Goal: Transaction & Acquisition: Purchase product/service

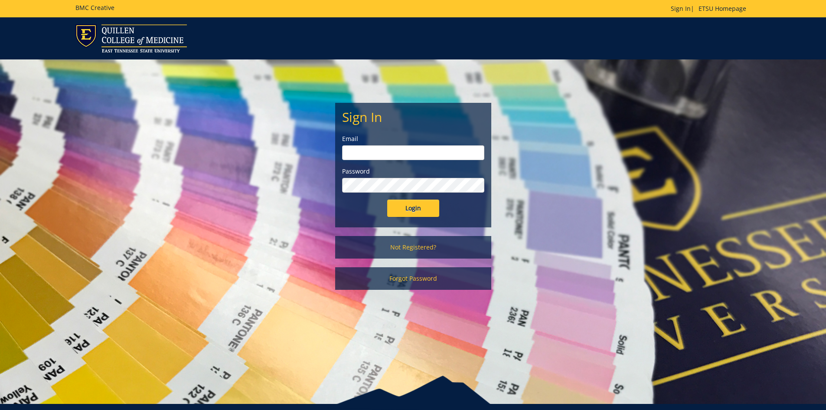
type input "[PERSON_NAME][EMAIL_ADDRESS][DOMAIN_NAME]"
click at [414, 208] on input "Login" at bounding box center [413, 207] width 52 height 17
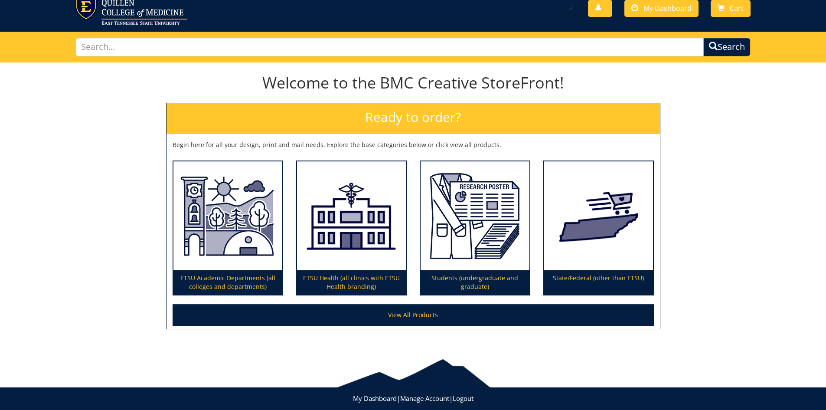
scroll to position [43, 0]
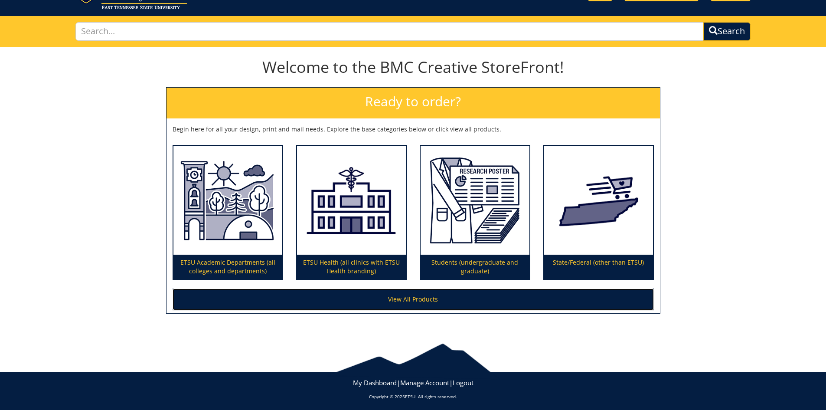
click at [426, 297] on link "View All Products" at bounding box center [412, 299] width 481 height 22
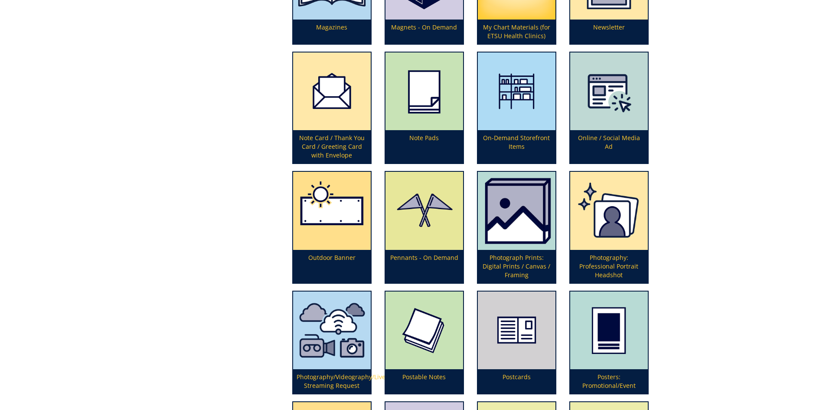
scroll to position [1863, 0]
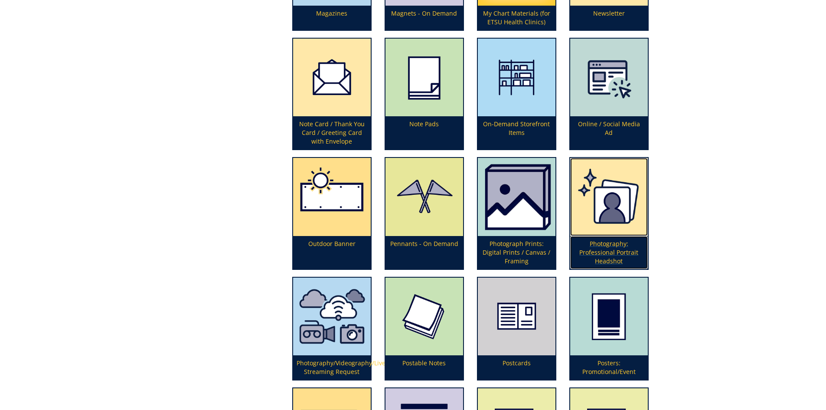
click at [601, 252] on p "Photography: Professional Portrait Headshot" at bounding box center [609, 252] width 78 height 33
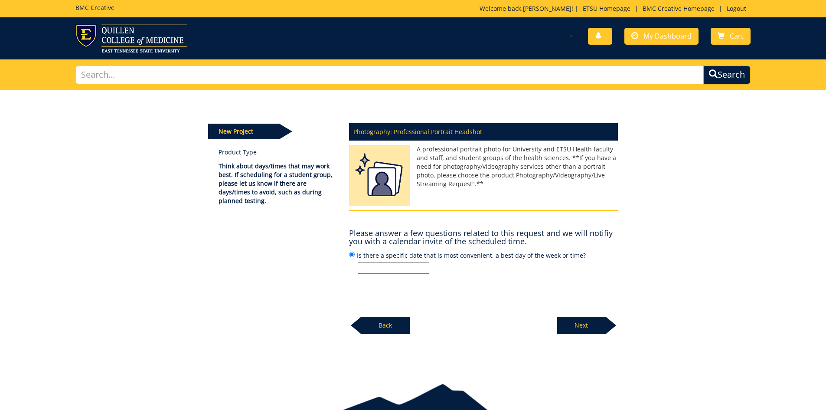
scroll to position [43, 0]
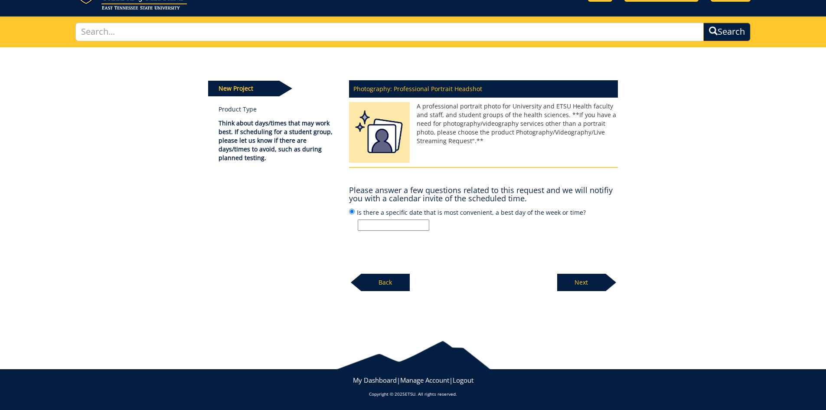
click at [400, 225] on input "Is there a specific date that is most convenient, a best day of the week or tim…" at bounding box center [394, 224] width 72 height 11
click at [496, 237] on div "Photography: Professional Portrait Headshot A professional portrait photo for U…" at bounding box center [483, 183] width 282 height 216
click at [504, 237] on div "Photography: Professional Portrait Headshot A professional portrait photo for U…" at bounding box center [483, 183] width 282 height 216
click at [579, 282] on p "Next" at bounding box center [581, 281] width 49 height 17
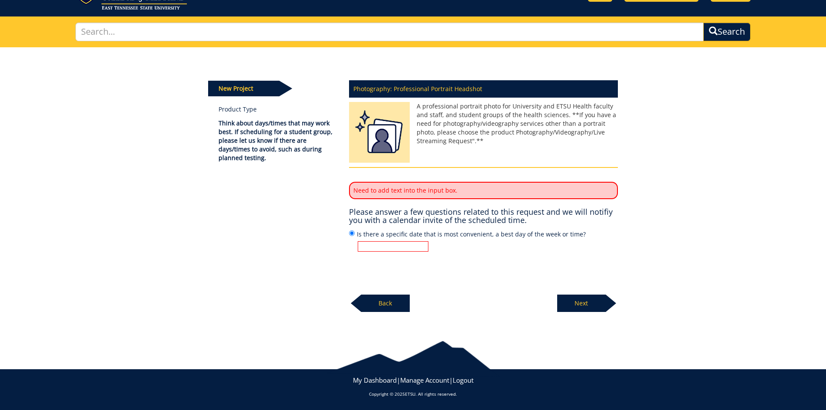
click at [404, 247] on input "Is there a specific date that is most convenient, a best day of the week or tim…" at bounding box center [393, 246] width 71 height 10
type input "10/14/2025"
click at [447, 272] on div "Photography: Professional Portrait Headshot A professional portrait photo for U…" at bounding box center [483, 193] width 282 height 237
click at [585, 304] on p "Next" at bounding box center [581, 302] width 49 height 17
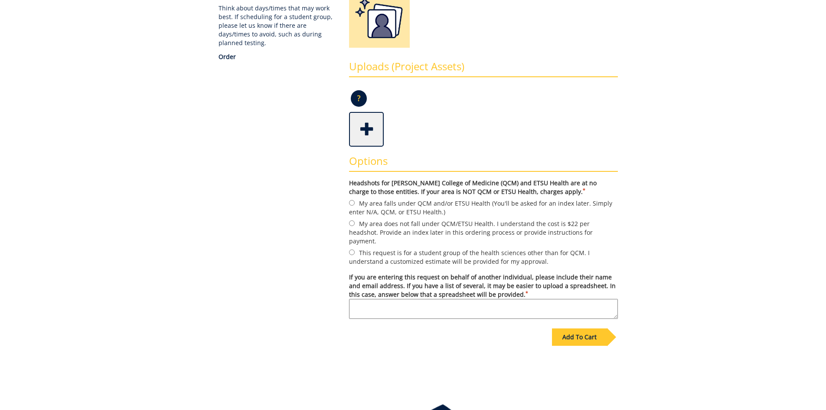
scroll to position [173, 0]
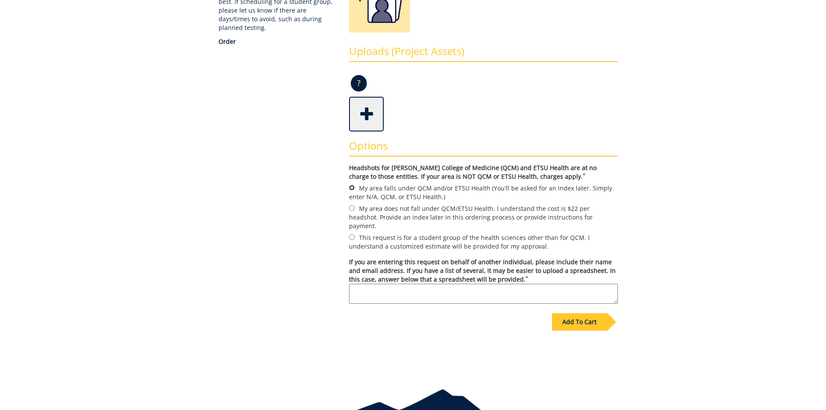
click at [351, 189] on input "My area falls under QCM and/or ETSU Health (You'll be asked for an index later.…" at bounding box center [352, 188] width 6 height 6
radio input "true"
click at [393, 283] on textarea "If you are entering this request on behalf of another individual, please includ…" at bounding box center [483, 293] width 269 height 20
drag, startPoint x: 374, startPoint y: 280, endPoint x: 443, endPoint y: 290, distance: 70.1
click at [374, 283] on textarea "Adamola Odunsi" at bounding box center [483, 293] width 269 height 20
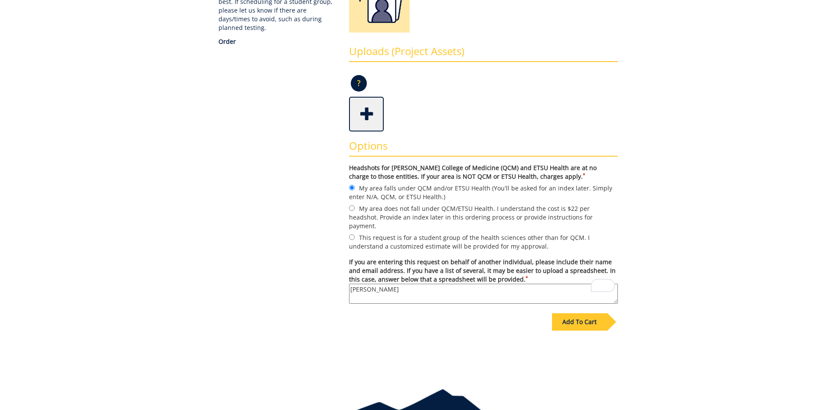
click at [411, 283] on textarea "Damola Odunsi" at bounding box center [483, 293] width 269 height 20
click at [409, 285] on textarea "[PERSON_NAME] -" at bounding box center [483, 293] width 269 height 20
click at [419, 283] on textarea "[PERSON_NAME] -" at bounding box center [483, 293] width 269 height 20
paste textarea "[EMAIL_ADDRESS][DOMAIN_NAME]"
type textarea "Damola Odunsi - odunsi@etsu.edu"
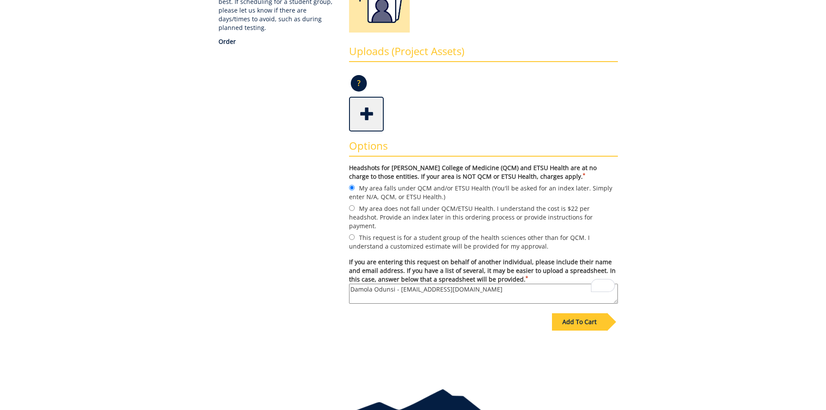
click at [445, 325] on div "Add To Cart" at bounding box center [413, 340] width 423 height 68
click at [575, 313] on div "Add To Cart" at bounding box center [579, 321] width 55 height 17
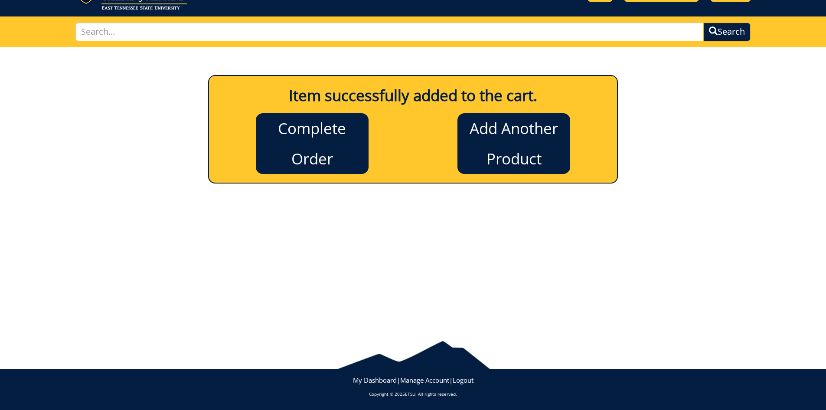
scroll to position [43, 0]
click at [313, 143] on link "Complete Order" at bounding box center [312, 143] width 113 height 61
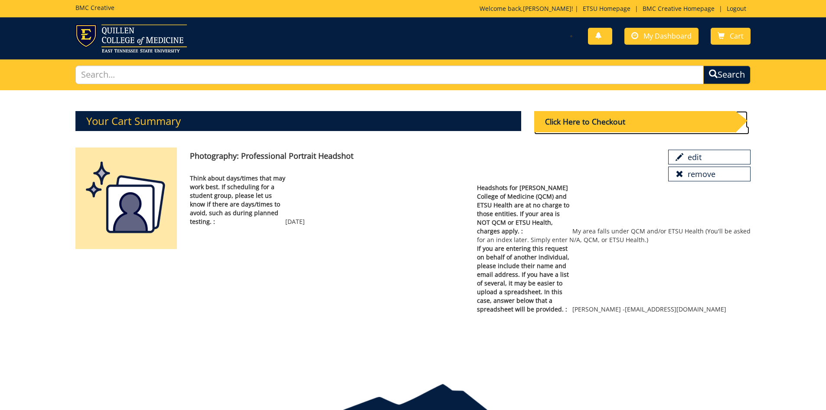
click at [605, 121] on div "Click Here to Checkout" at bounding box center [634, 121] width 201 height 21
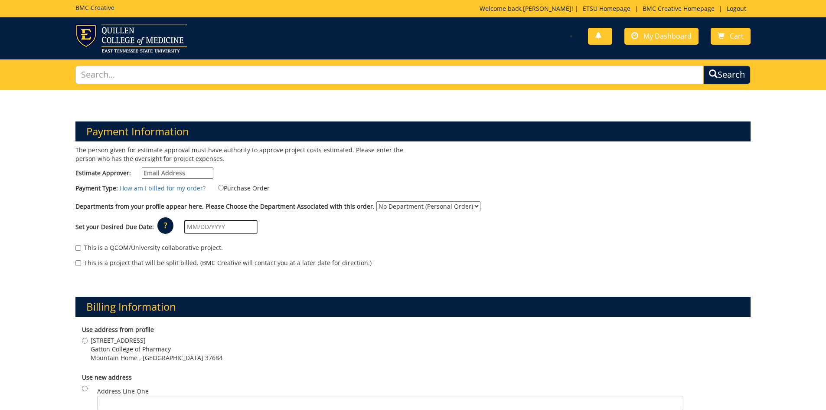
click at [196, 175] on input "Estimate Approver:" at bounding box center [178, 172] width 72 height 11
type input "[PERSON_NAME][EMAIL_ADDRESS][DOMAIN_NAME]"
type input "[STREET_ADDRESS]"
type input "[GEOGRAPHIC_DATA]"
type input "37604-6580"
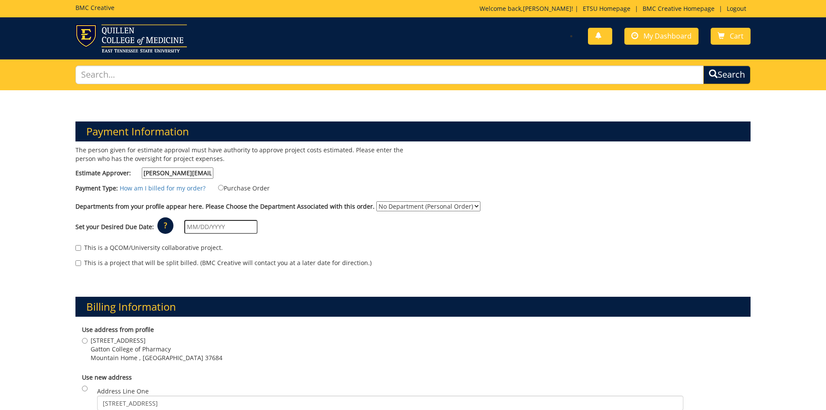
click at [304, 172] on div "The person given for estimate approval must have authority to approve project c…" at bounding box center [241, 164] width 344 height 37
click at [468, 205] on select "No Department (Personal Order) Academic Affairs COP" at bounding box center [428, 206] width 104 height 10
select select "3"
click at [376, 201] on select "No Department (Personal Order) Academic Affairs COP" at bounding box center [428, 206] width 104 height 10
click at [426, 234] on div "Set your Desired Due Date: ? × How long will my project take to finish? : Pleas…" at bounding box center [413, 227] width 688 height 24
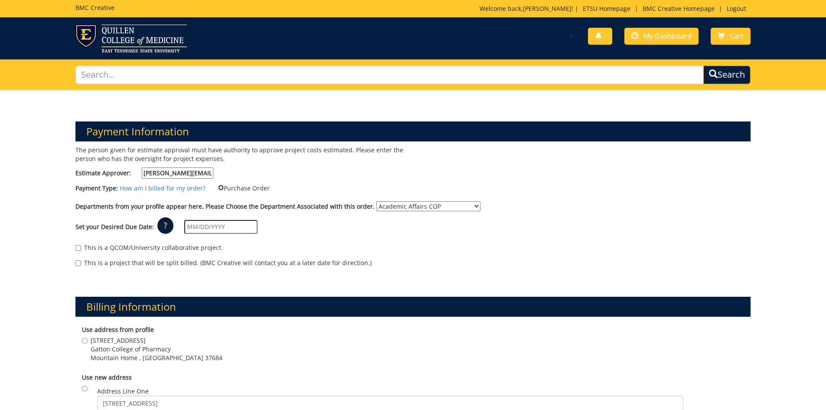
click at [219, 189] on input "Purchase Order" at bounding box center [221, 188] width 6 height 6
radio input "true"
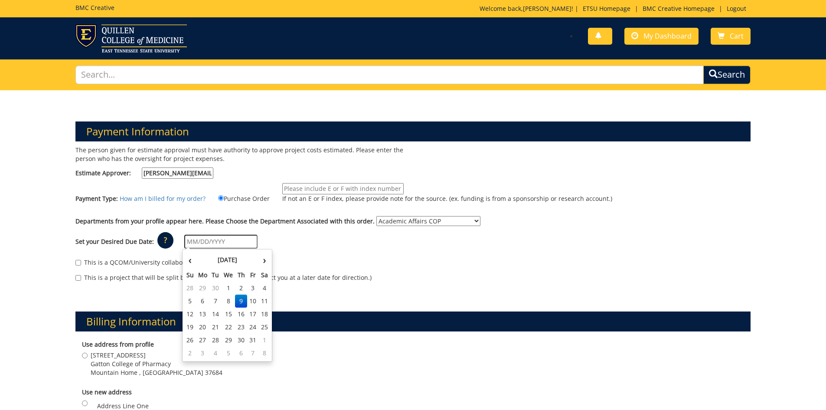
click at [211, 238] on input "text" at bounding box center [220, 241] width 73 height 14
click at [216, 314] on td "14" at bounding box center [215, 313] width 12 height 13
type input "[DATE]"
click at [433, 273] on div "This is a project that will be split billed. (BMC Creative will contact you at …" at bounding box center [412, 279] width 675 height 13
click at [308, 190] on input "If not an E or F index, please provide note for the source. (ex. funding is fro…" at bounding box center [342, 188] width 121 height 11
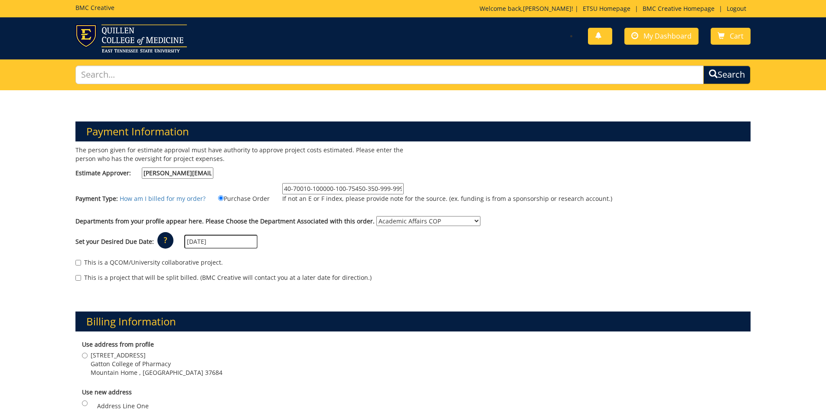
type input "40-70010-100000-100-75450-350-999-999-999"
click at [543, 252] on div "Set your Desired Due Date: ? × How long will my project take to finish? : Pleas…" at bounding box center [413, 242] width 688 height 24
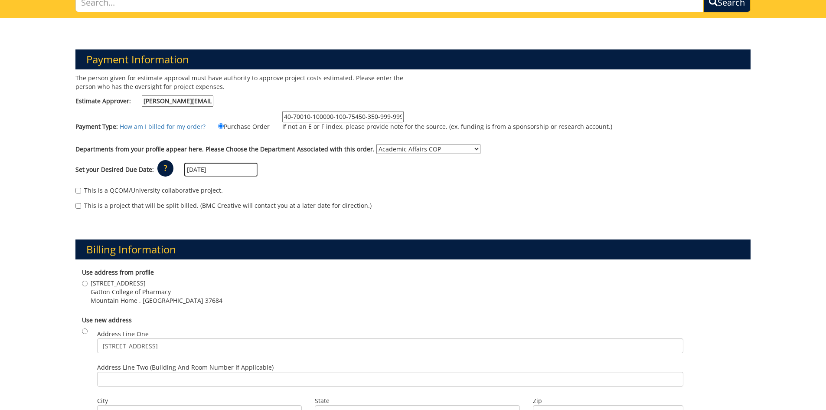
scroll to position [87, 0]
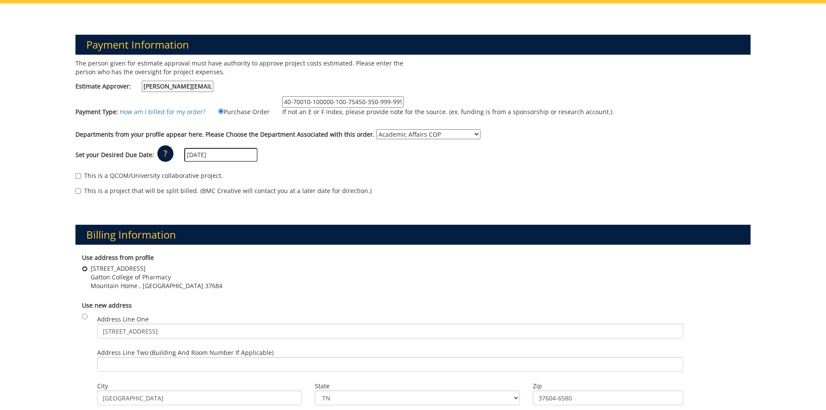
click at [86, 268] on input "[GEOGRAPHIC_DATA] , [GEOGRAPHIC_DATA]" at bounding box center [85, 269] width 6 height 6
radio input "true"
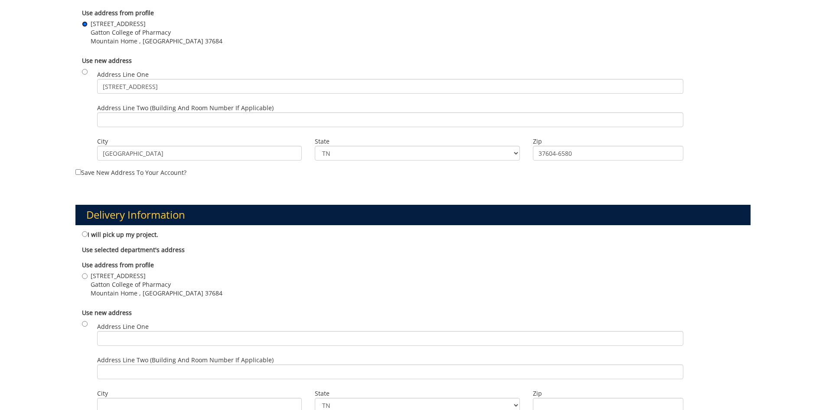
scroll to position [347, 0]
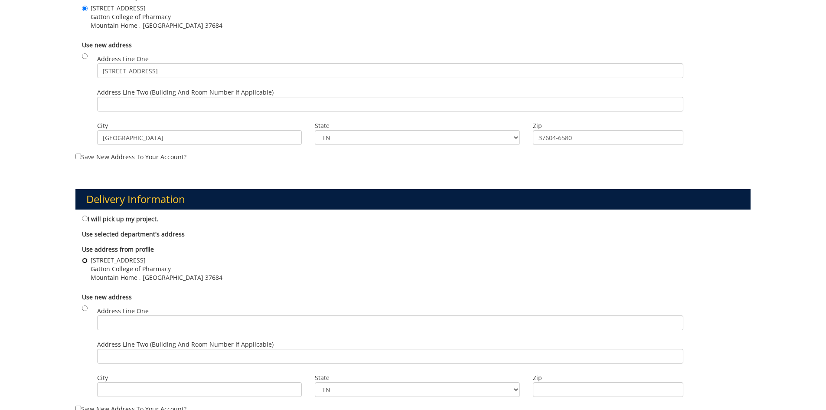
click at [86, 260] on input "[GEOGRAPHIC_DATA] , [GEOGRAPHIC_DATA]" at bounding box center [85, 260] width 6 height 6
radio input "true"
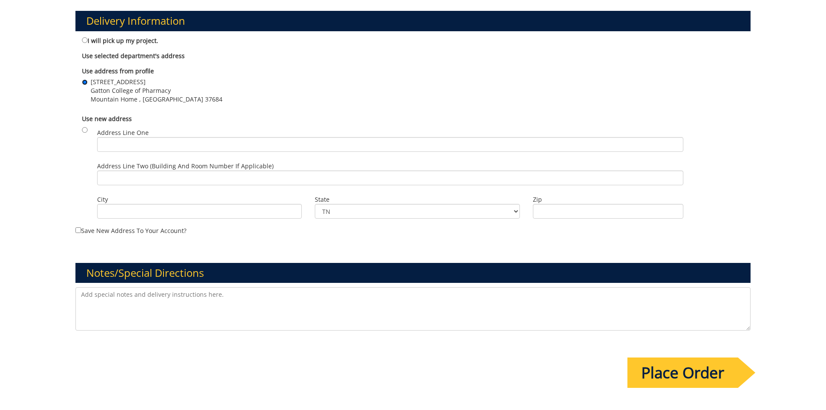
scroll to position [563, 0]
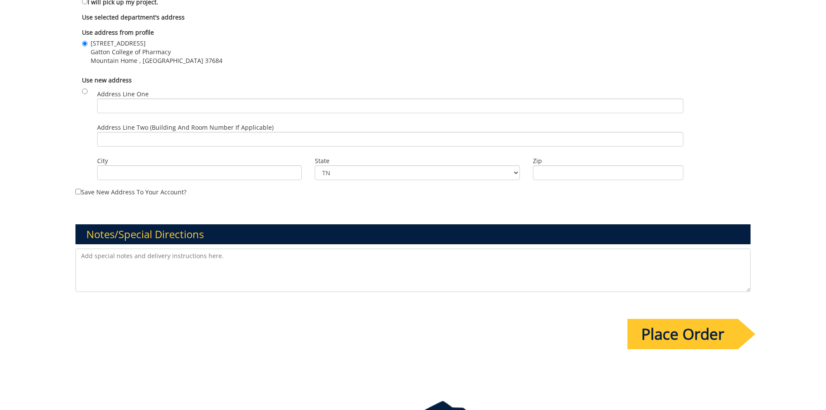
click at [146, 261] on textarea at bounding box center [412, 269] width 675 height 43
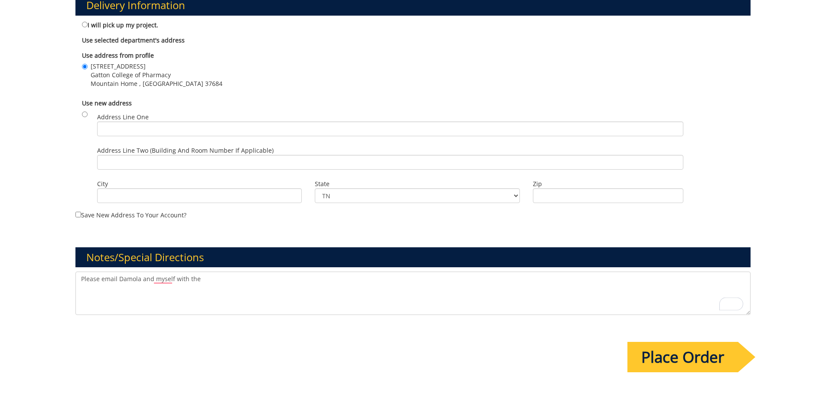
scroll to position [537, 0]
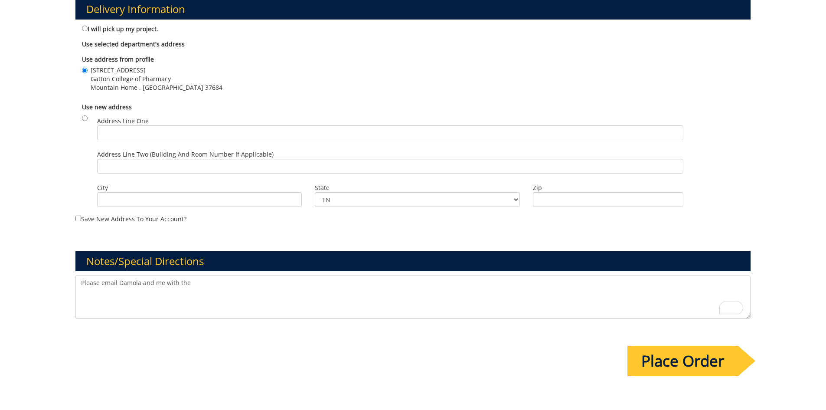
click at [196, 284] on textarea "Please email Damola and me with the" at bounding box center [412, 296] width 675 height 43
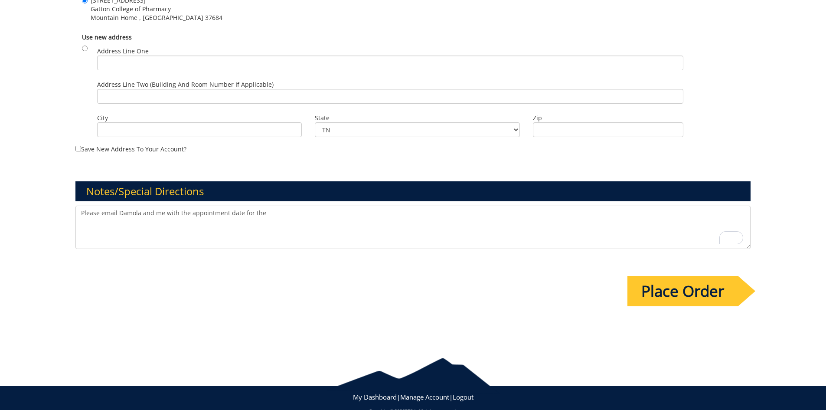
scroll to position [607, 0]
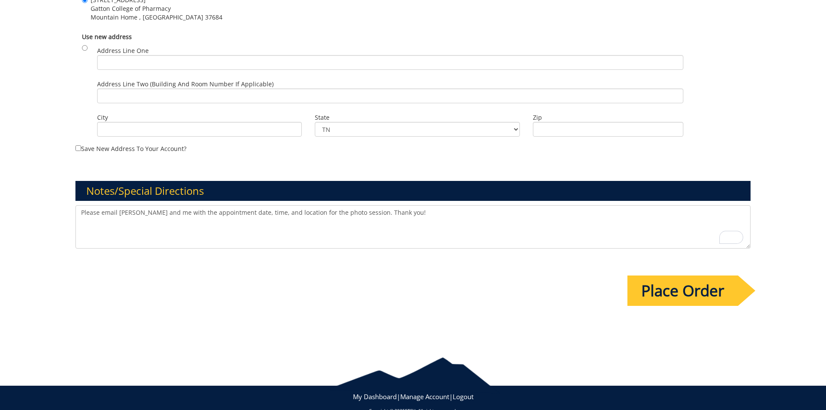
type textarea "Please email [PERSON_NAME] and me with the appointment date, time, and location…"
click at [661, 289] on input "Place Order" at bounding box center [682, 290] width 111 height 30
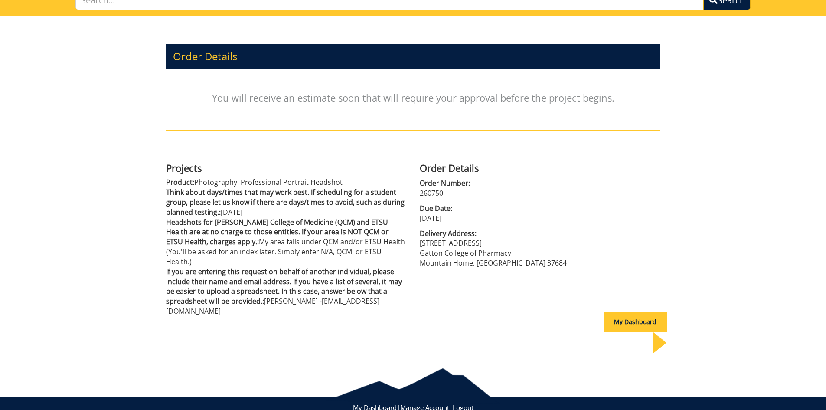
scroll to position [81, 0]
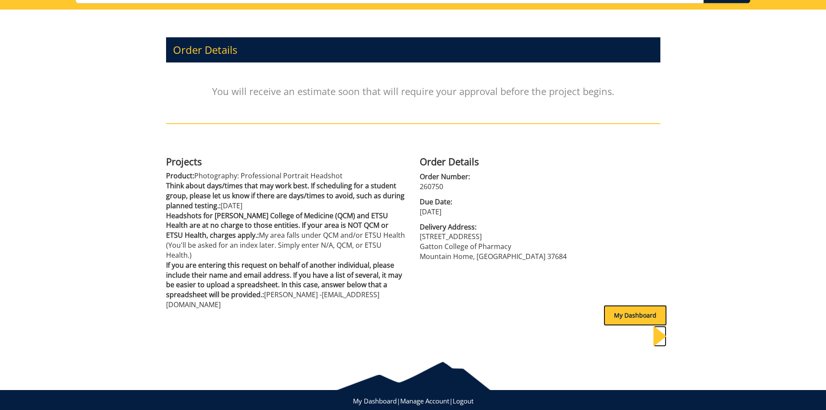
click at [615, 316] on div "My Dashboard" at bounding box center [634, 315] width 63 height 21
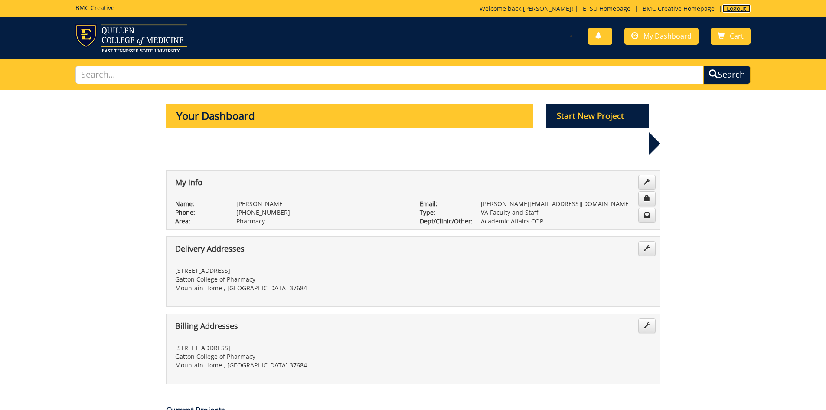
click at [730, 8] on link "Logout" at bounding box center [736, 8] width 28 height 8
